Goal: Information Seeking & Learning: Learn about a topic

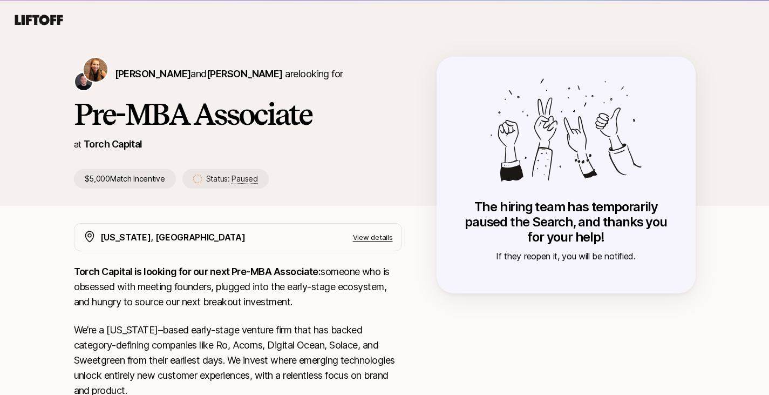
scroll to position [5, 0]
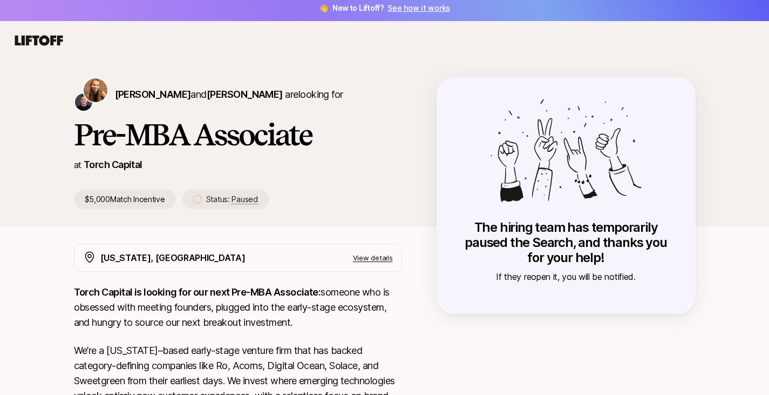
click at [375, 253] on p "View details" at bounding box center [373, 257] width 40 height 11
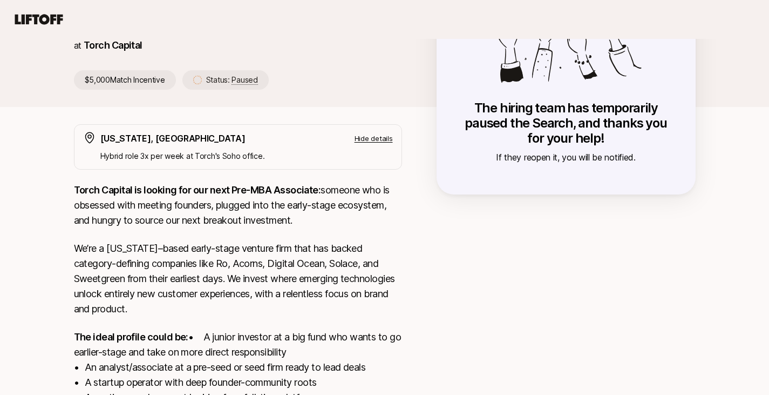
scroll to position [292, 0]
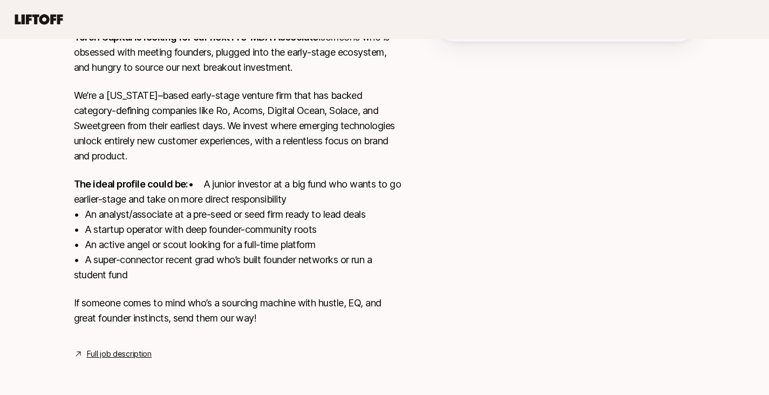
click at [130, 354] on link "Full job description" at bounding box center [119, 353] width 65 height 13
click at [140, 347] on link "Full job description" at bounding box center [119, 353] width 65 height 13
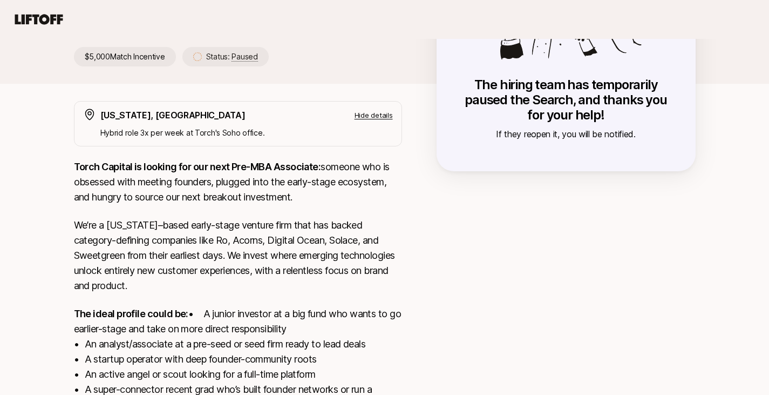
scroll to position [76, 0]
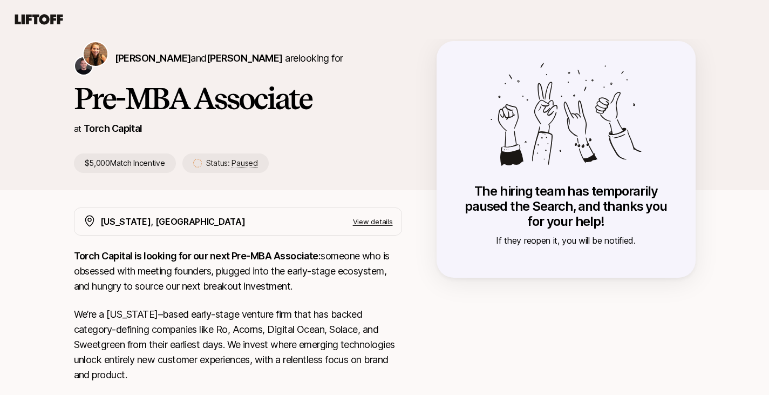
scroll to position [5, 0]
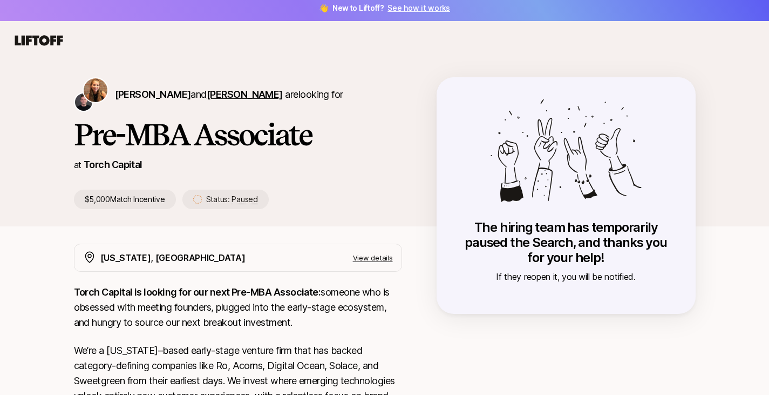
click at [254, 93] on span "[PERSON_NAME]" at bounding box center [245, 94] width 76 height 11
